Goal: Navigation & Orientation: Find specific page/section

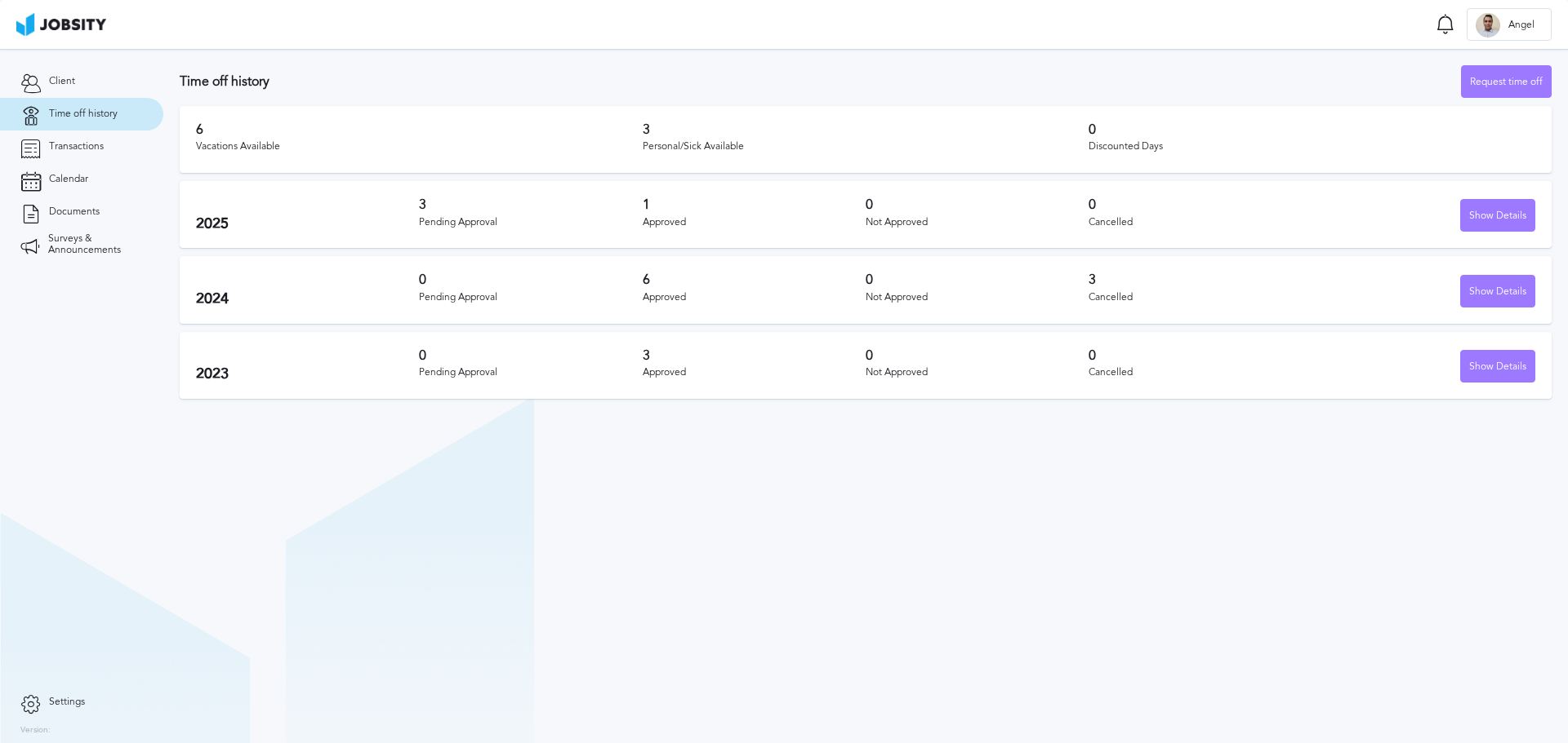
click at [788, 500] on section "Time off history Request time off 6 Vacations Available 3 Personal/Sick Availab…" at bounding box center [865, 396] width 1405 height 695
click at [104, 103] on link "Time off history" at bounding box center [81, 114] width 163 height 33
click at [88, 77] on link "Client" at bounding box center [81, 81] width 163 height 33
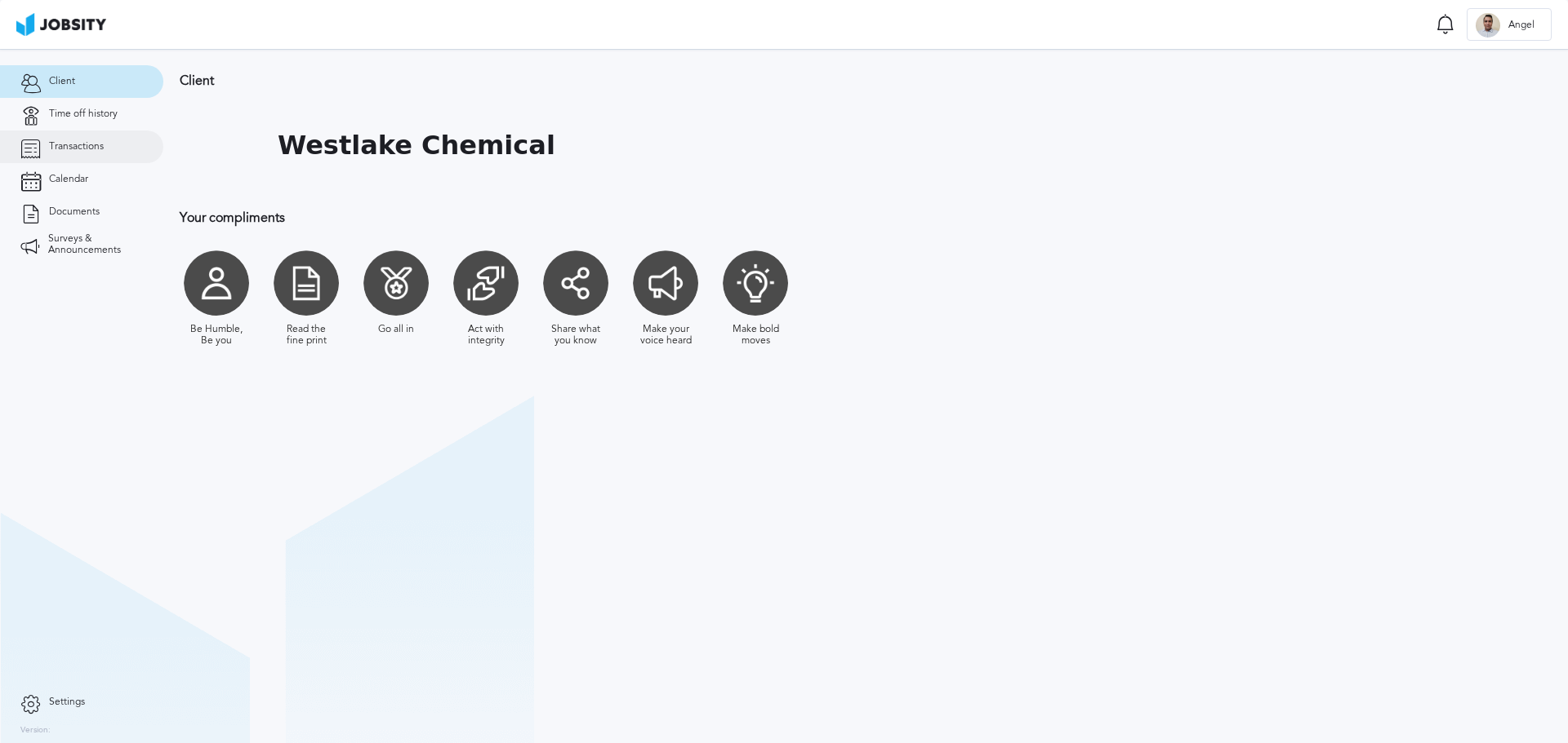
click at [96, 137] on link "Transactions" at bounding box center [81, 146] width 163 height 33
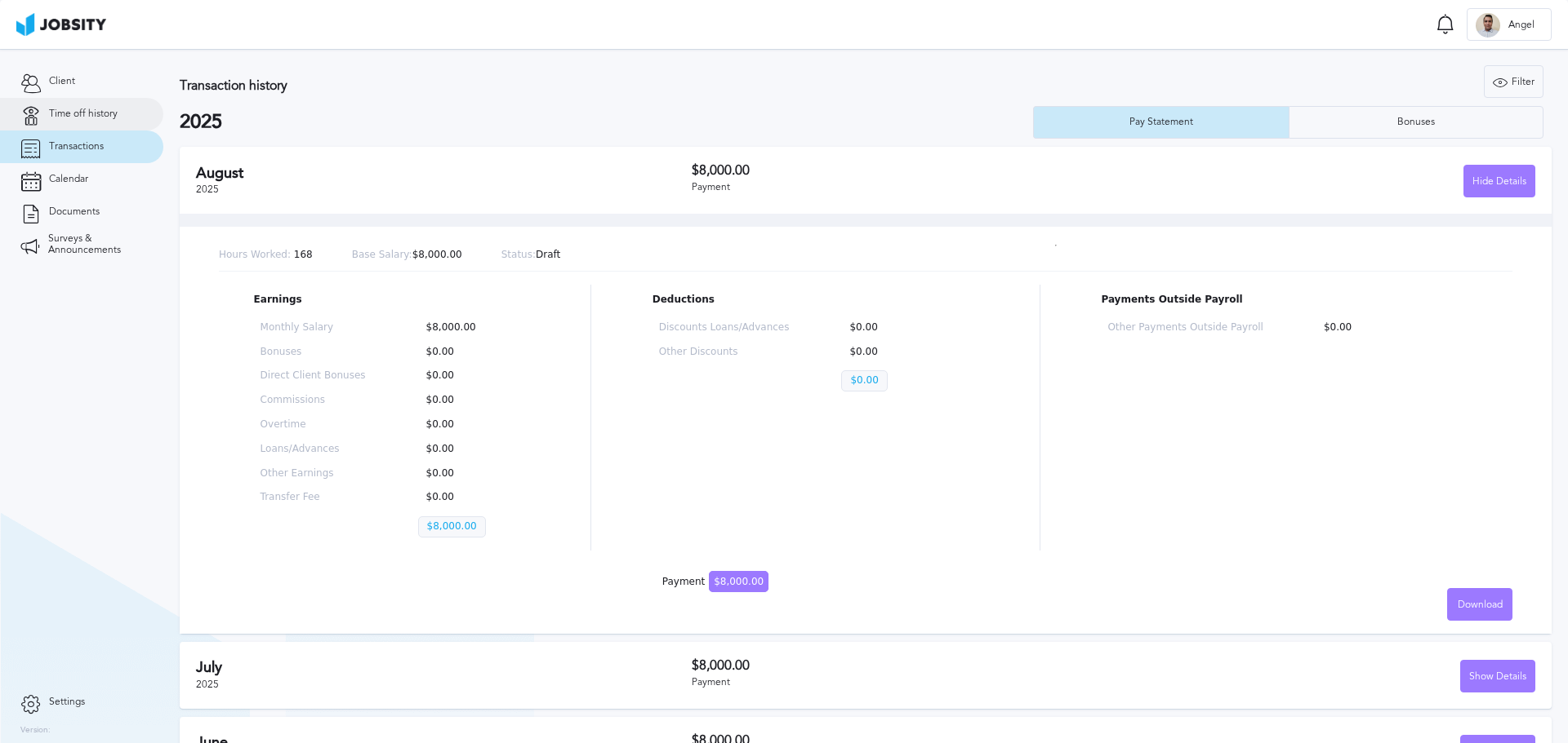
click at [92, 114] on span "Time off history" at bounding box center [82, 115] width 68 height 12
